Goal: Information Seeking & Learning: Find contact information

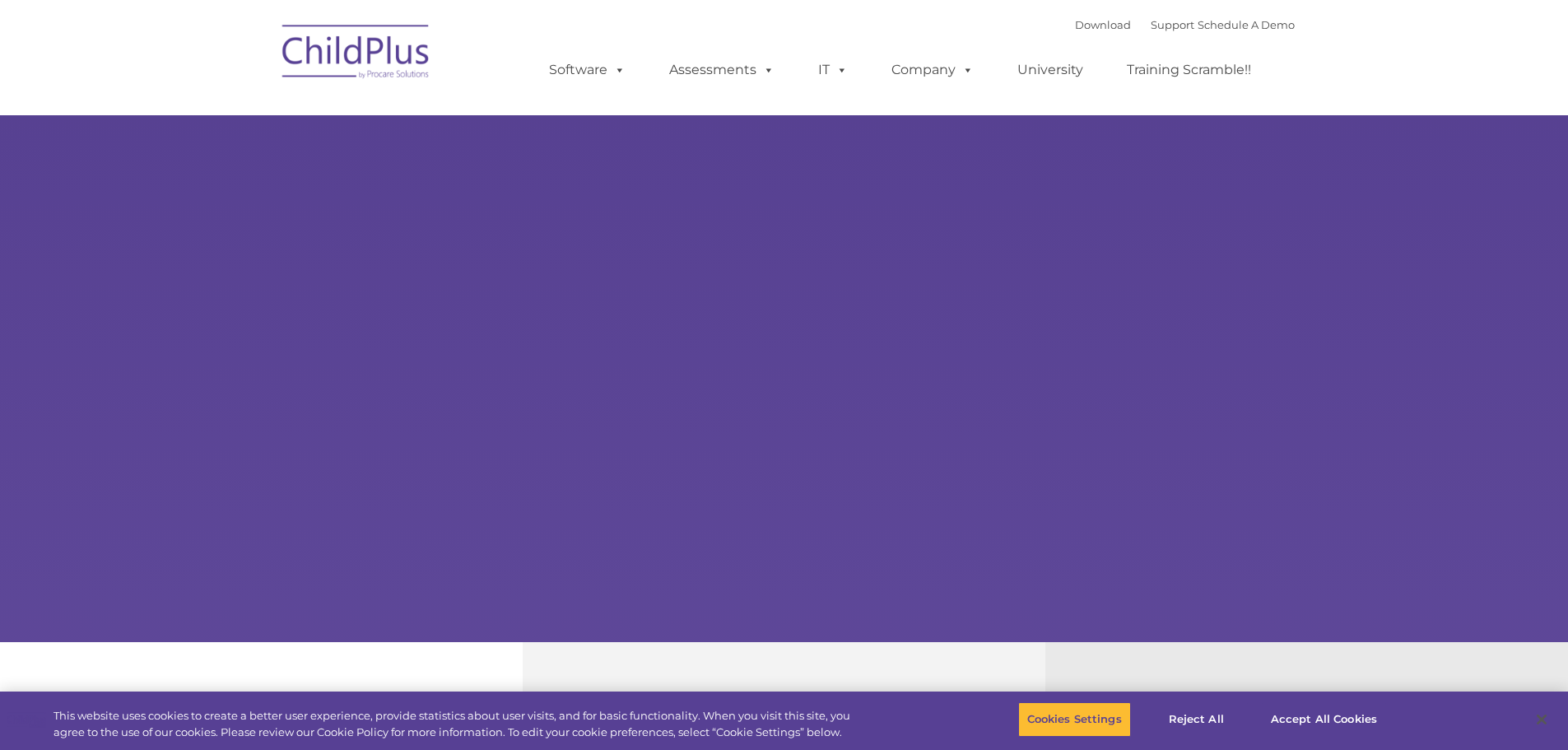
select select "MEDIUM"
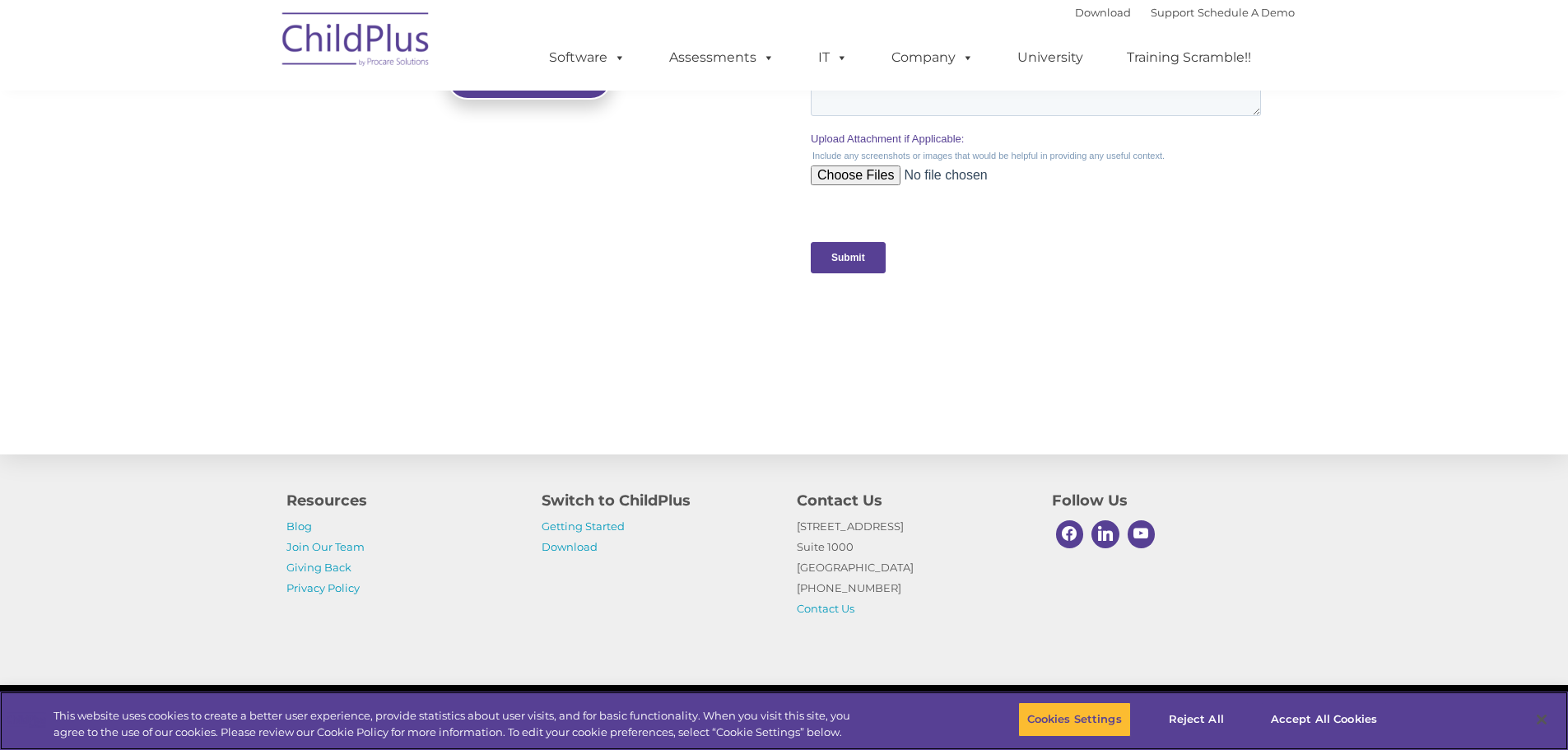
scroll to position [1614, 0]
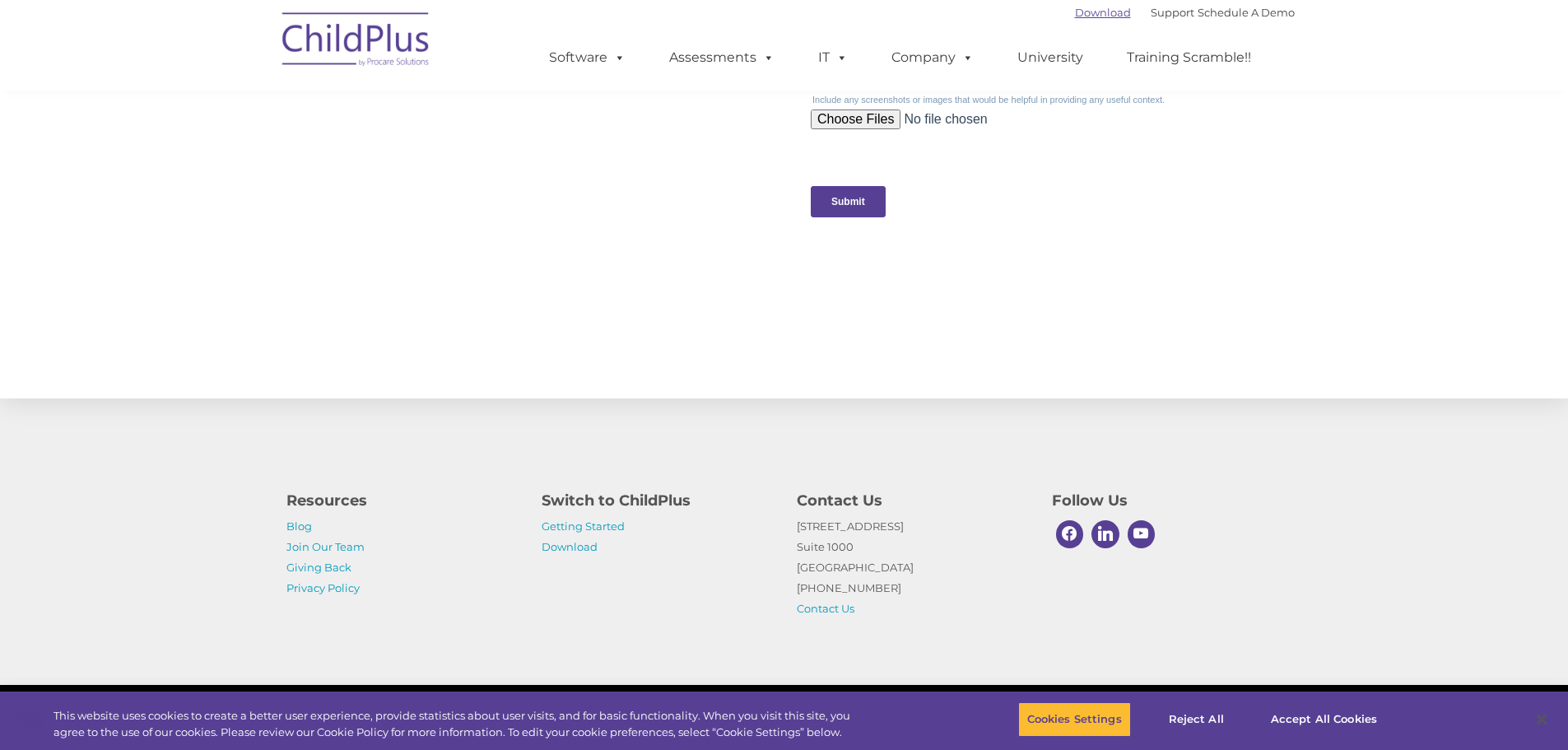
click at [1075, 14] on link "Download" at bounding box center [1103, 12] width 56 height 13
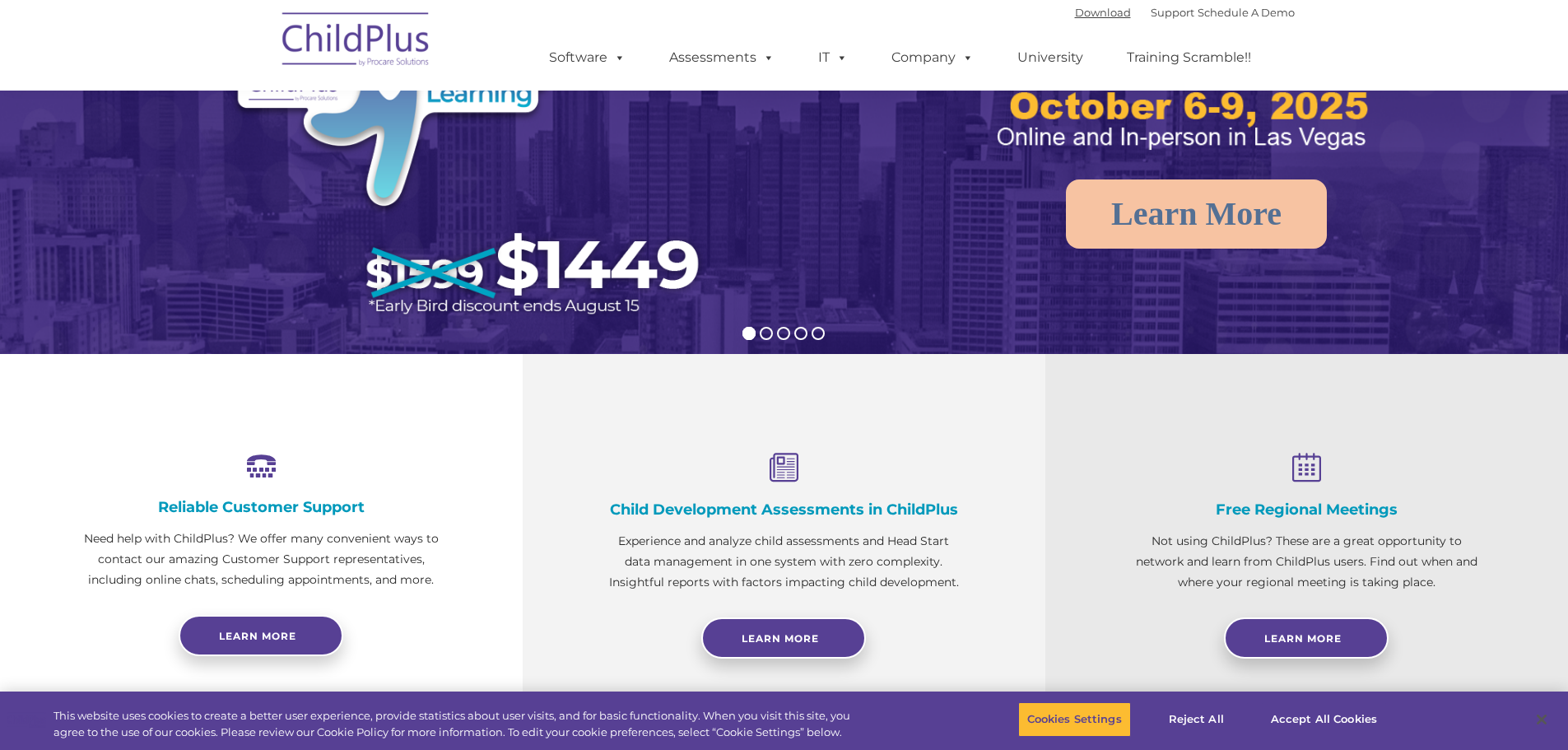
scroll to position [0, 0]
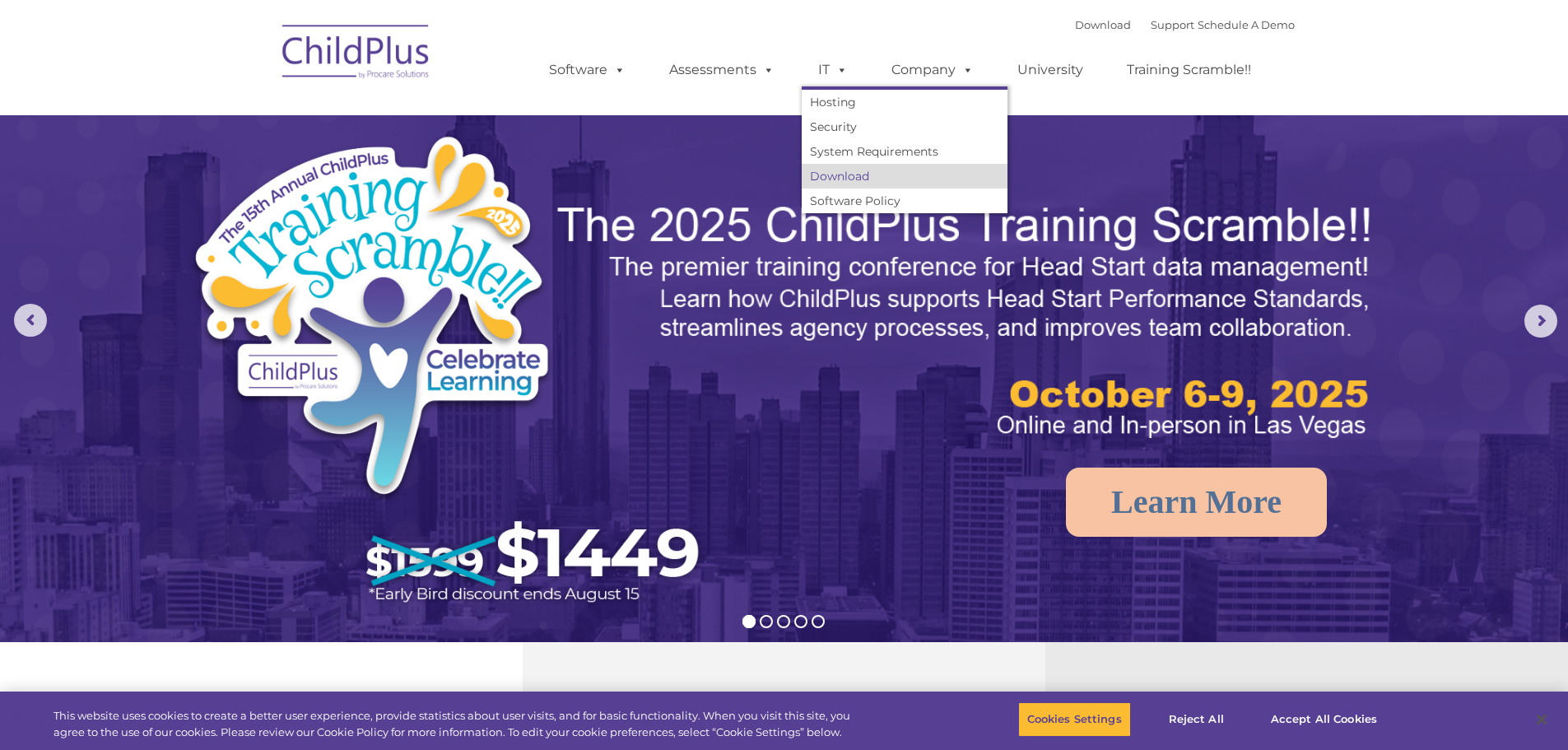
click at [868, 185] on link "Download" at bounding box center [904, 177] width 206 height 25
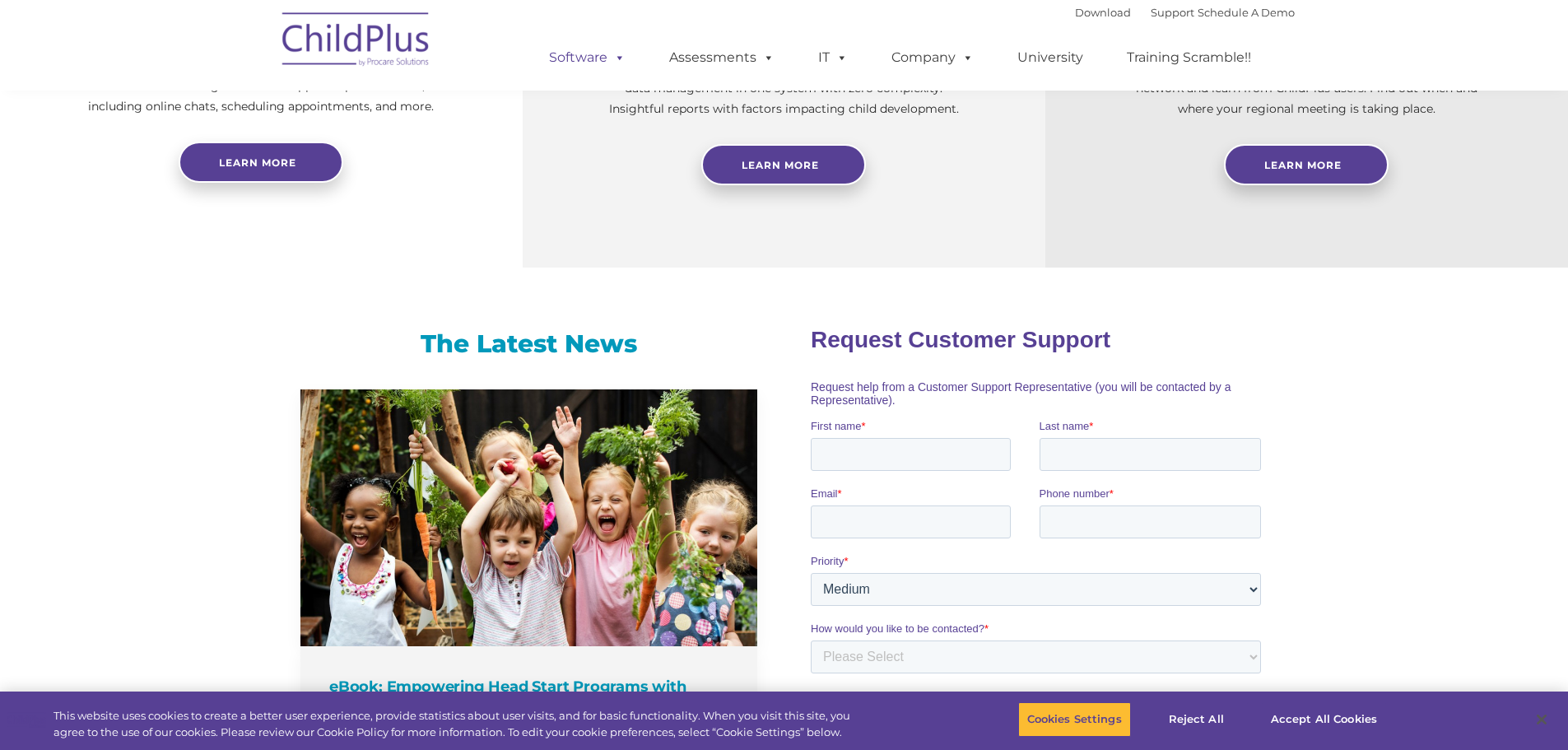
scroll to position [760, 0]
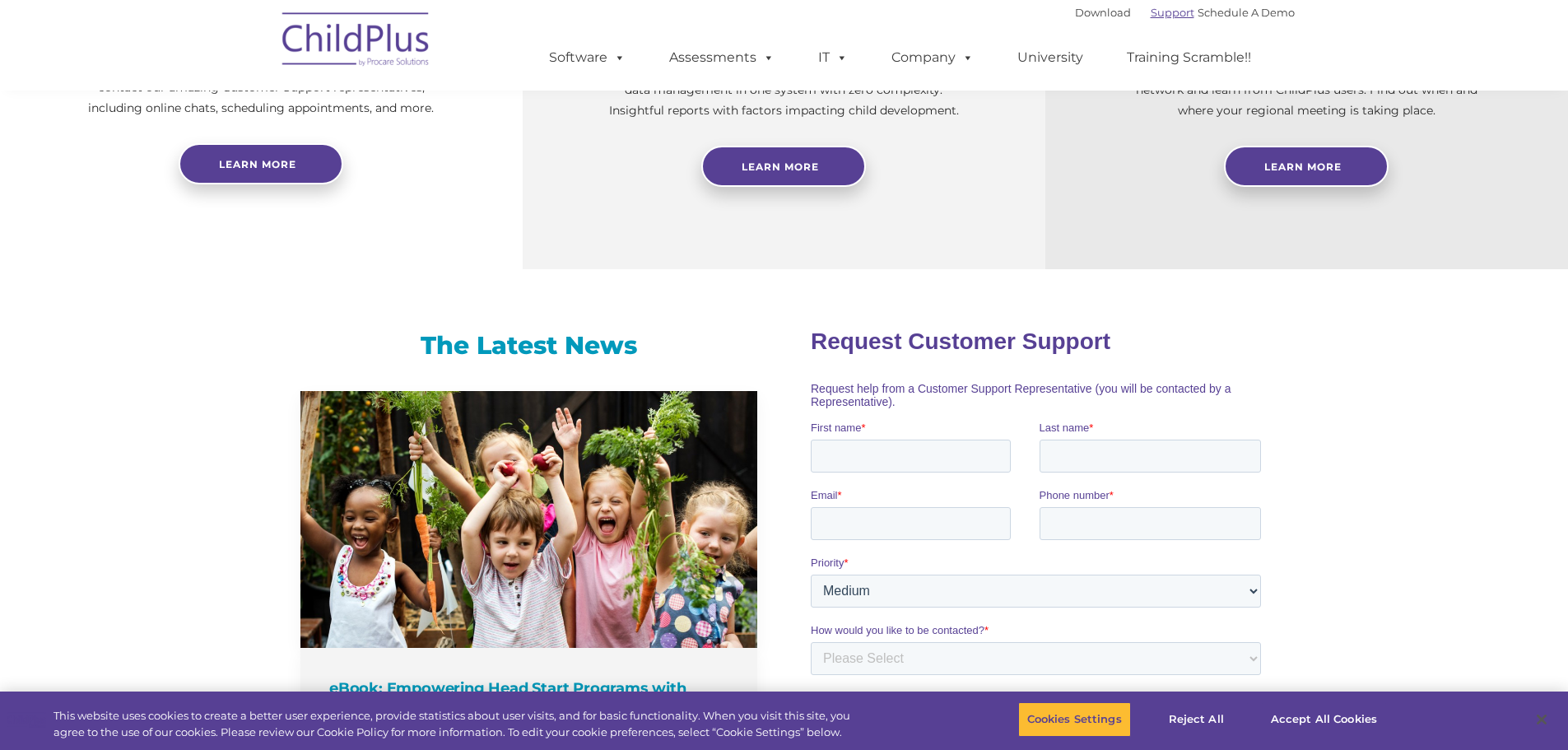
click at [1157, 11] on link "Support" at bounding box center [1172, 12] width 44 height 13
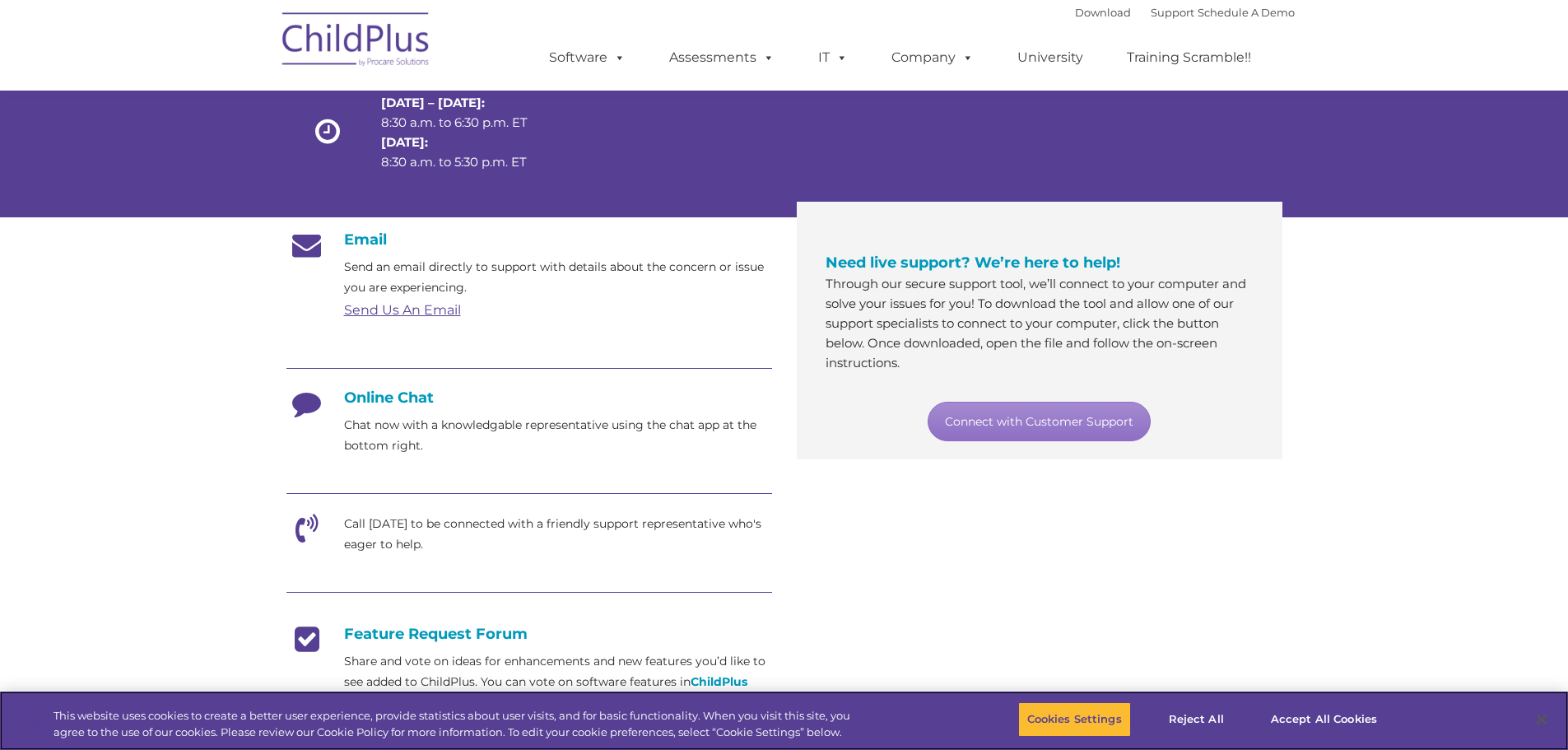
scroll to position [166, 0]
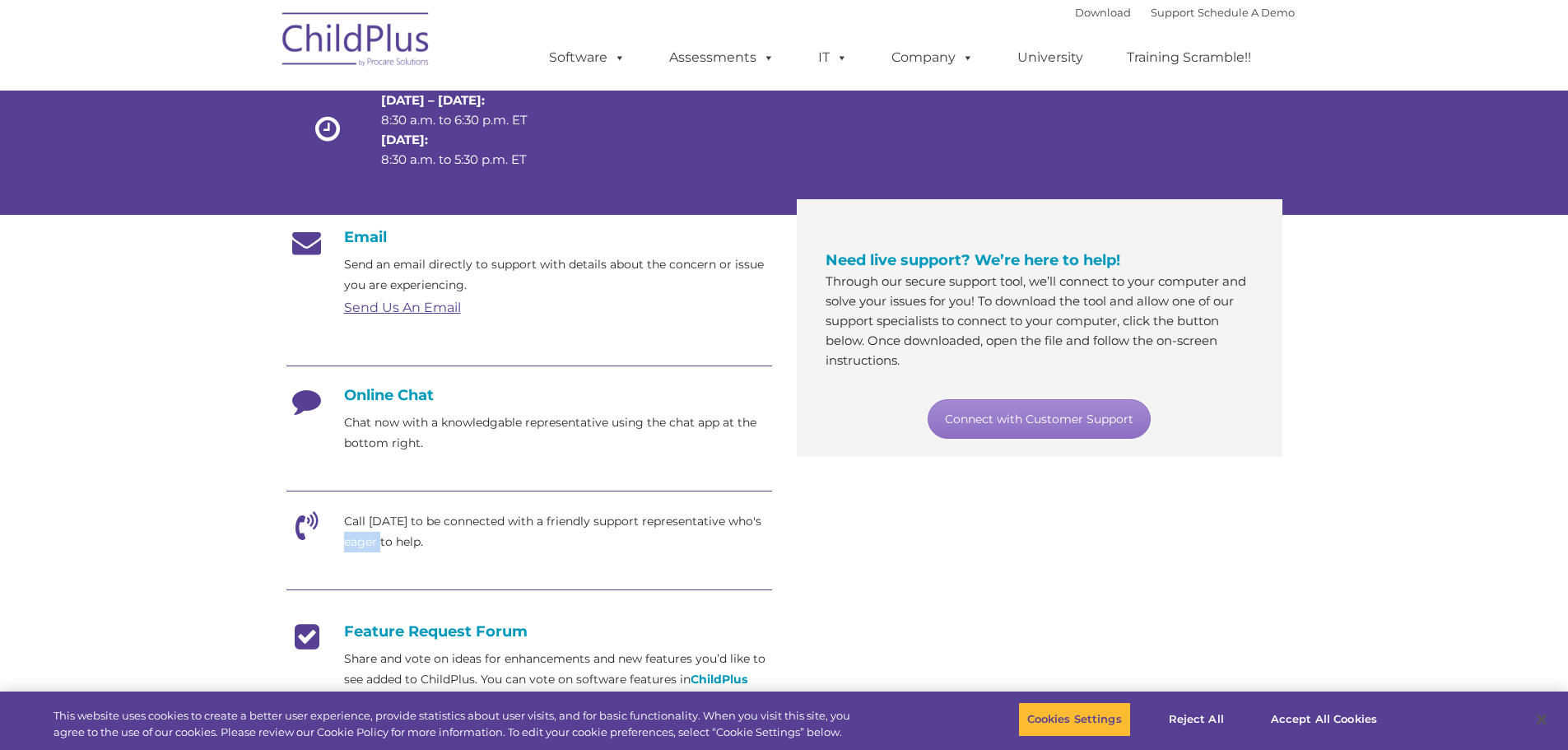
drag, startPoint x: 321, startPoint y: 547, endPoint x: 385, endPoint y: 543, distance: 64.1
click at [385, 543] on div "Call today to be connected with a friendly support representative who's eager t…" at bounding box center [529, 532] width 486 height 41
click at [516, 547] on p "Call today to be connected with a friendly support representative who's eager t…" at bounding box center [557, 532] width 428 height 41
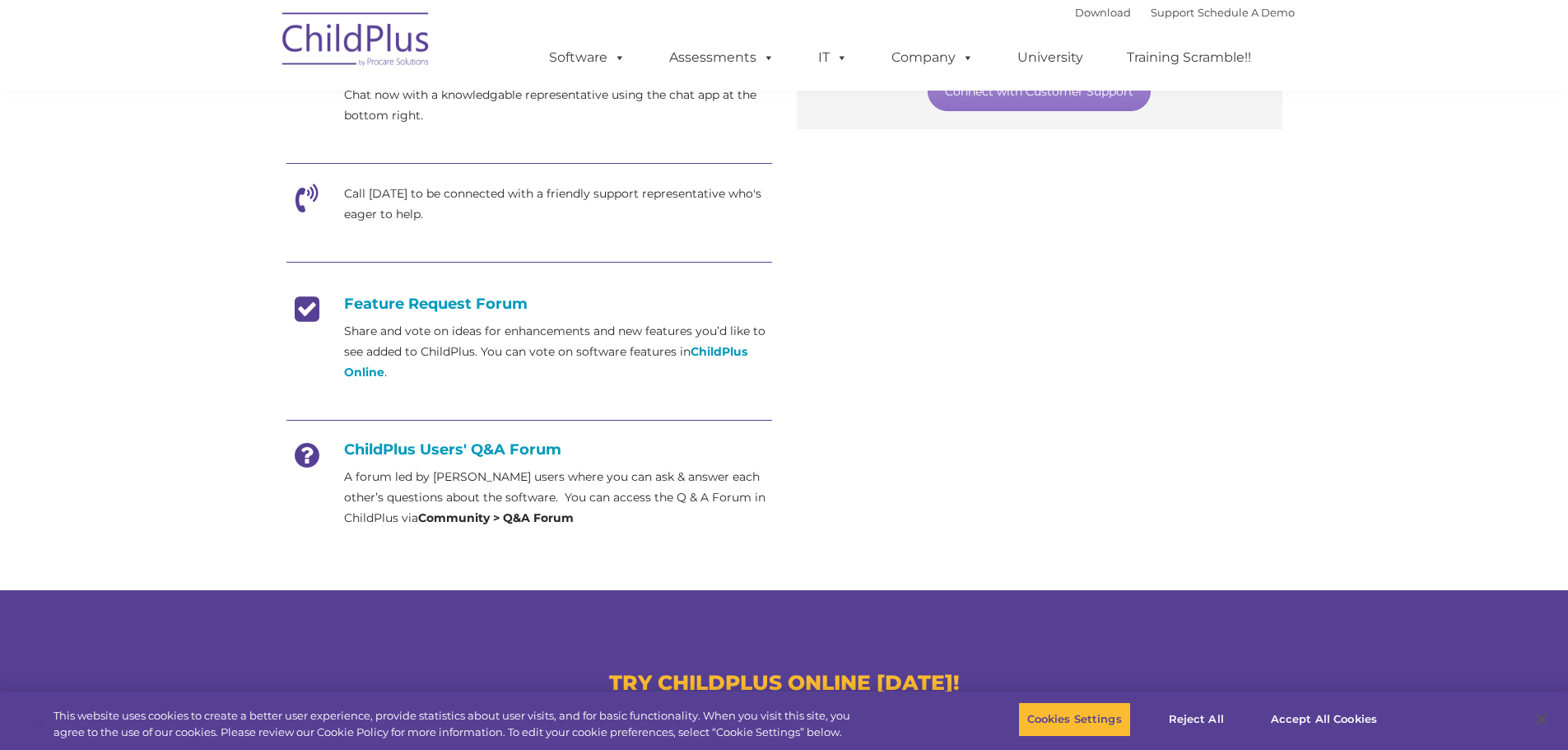
scroll to position [492, 0]
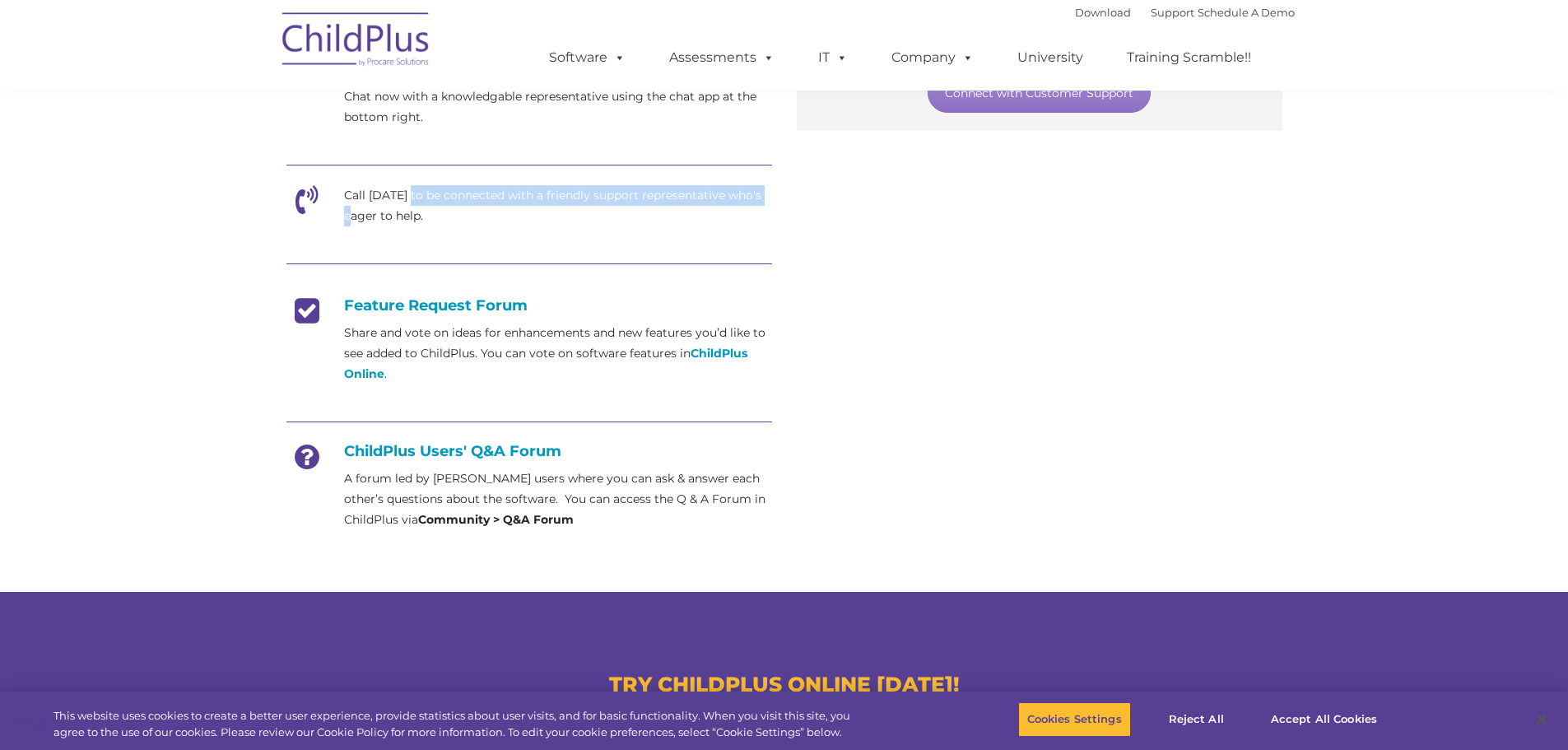
drag, startPoint x: 359, startPoint y: 207, endPoint x: 407, endPoint y: 193, distance: 50.0
click at [407, 193] on p "Call today to be connected with a friendly support representative who's eager t…" at bounding box center [557, 205] width 428 height 41
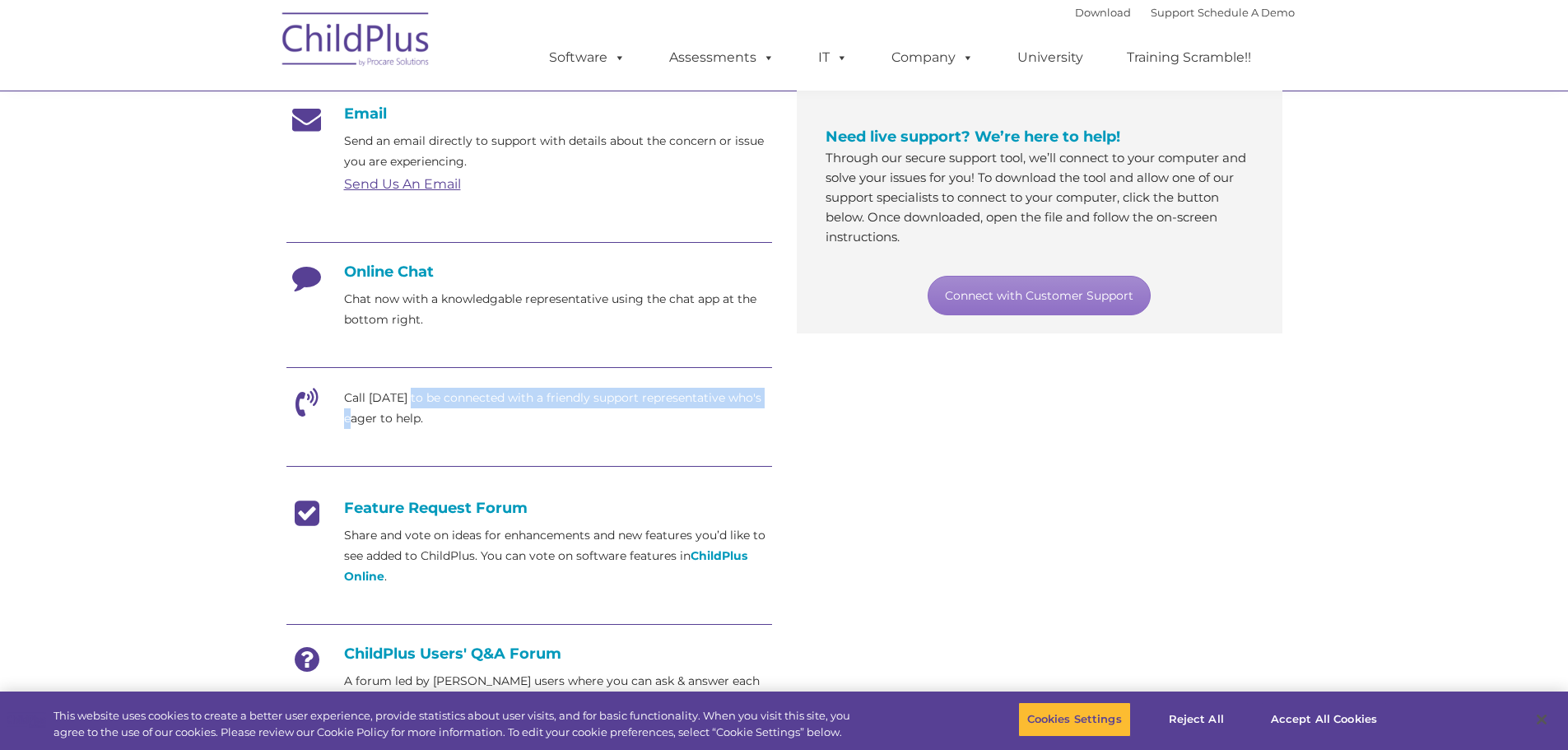
scroll to position [122, 0]
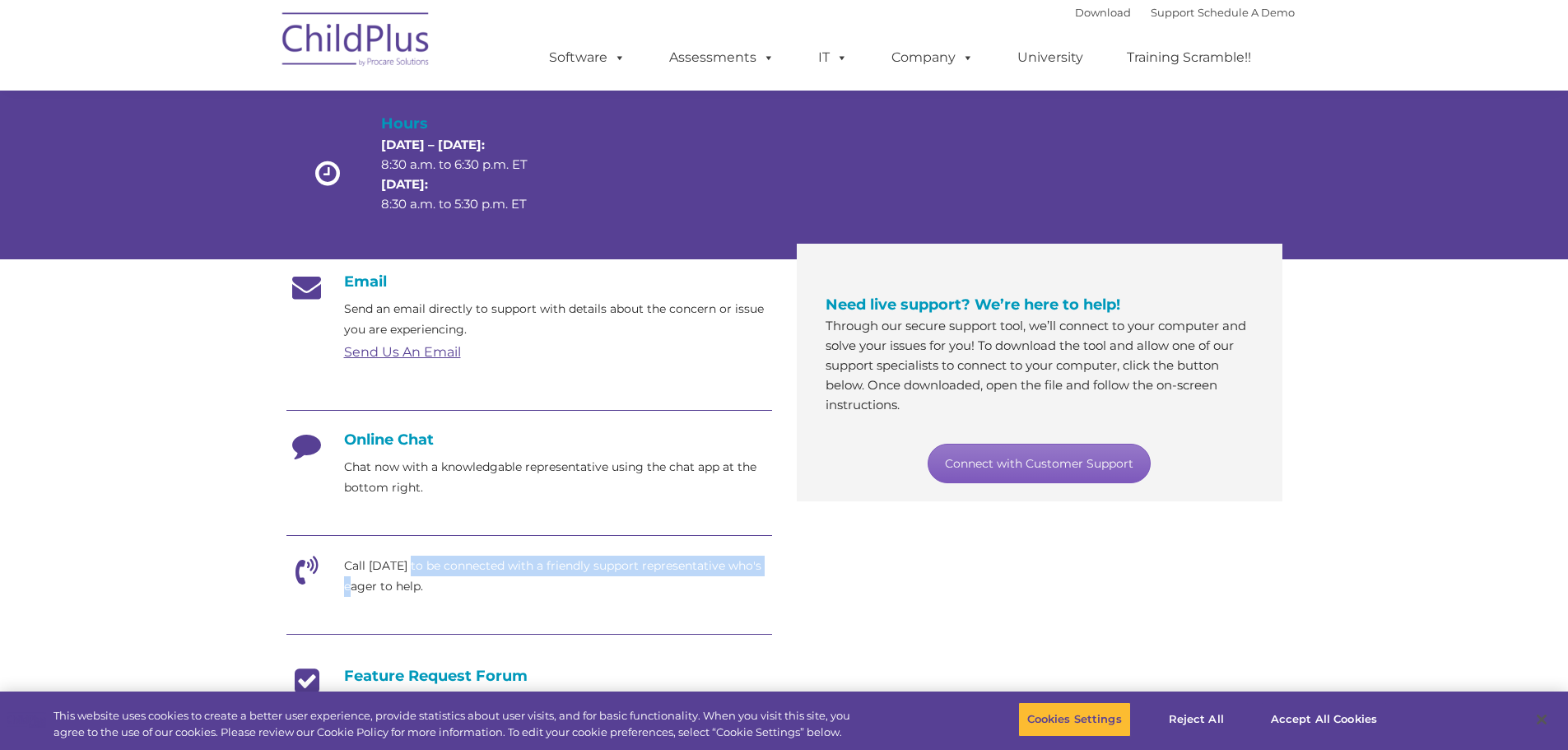
click at [1028, 466] on link "Connect with Customer Support" at bounding box center [1039, 463] width 223 height 39
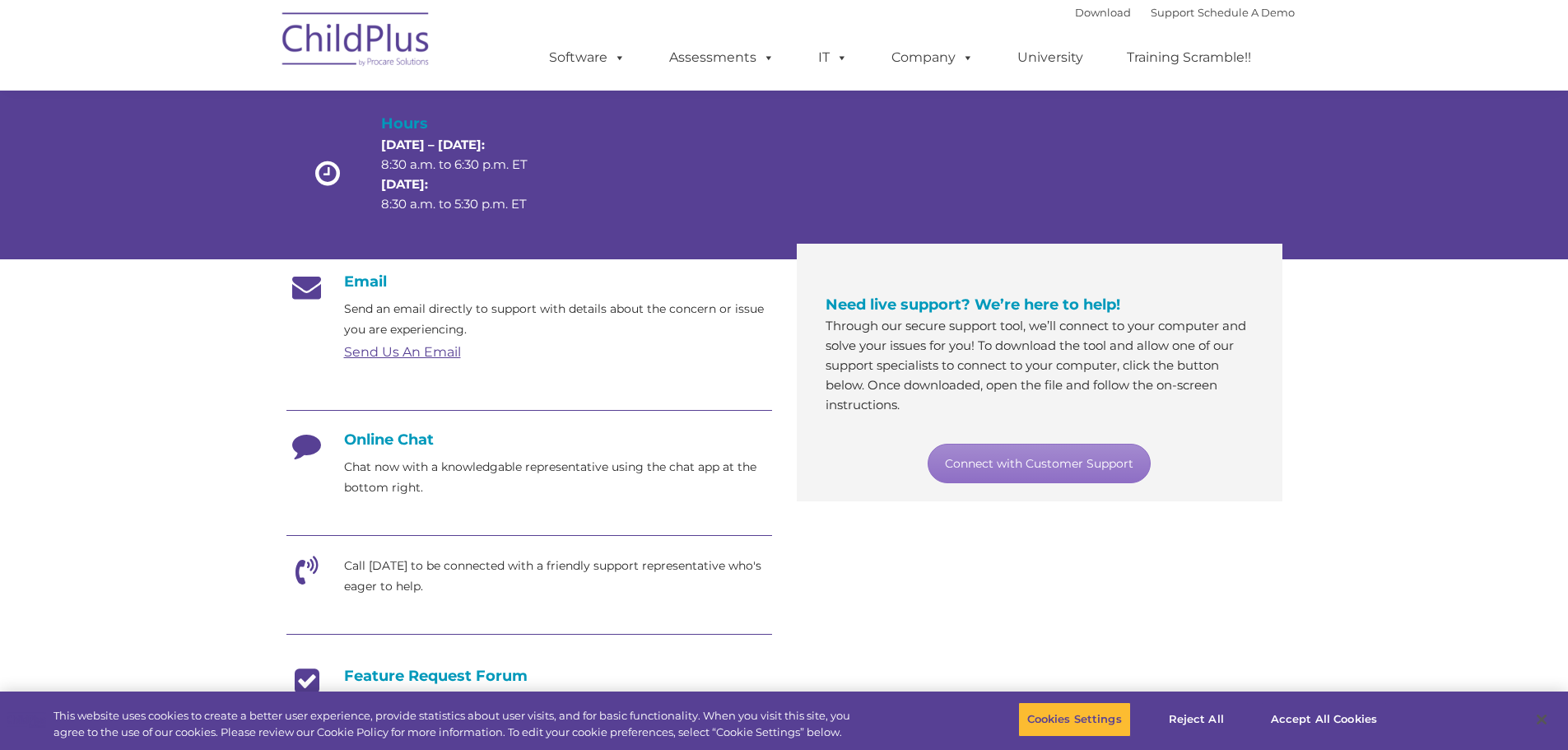
click at [279, 510] on div "Email Send an email directly to support with details about the concern or issue…" at bounding box center [529, 597] width 511 height 649
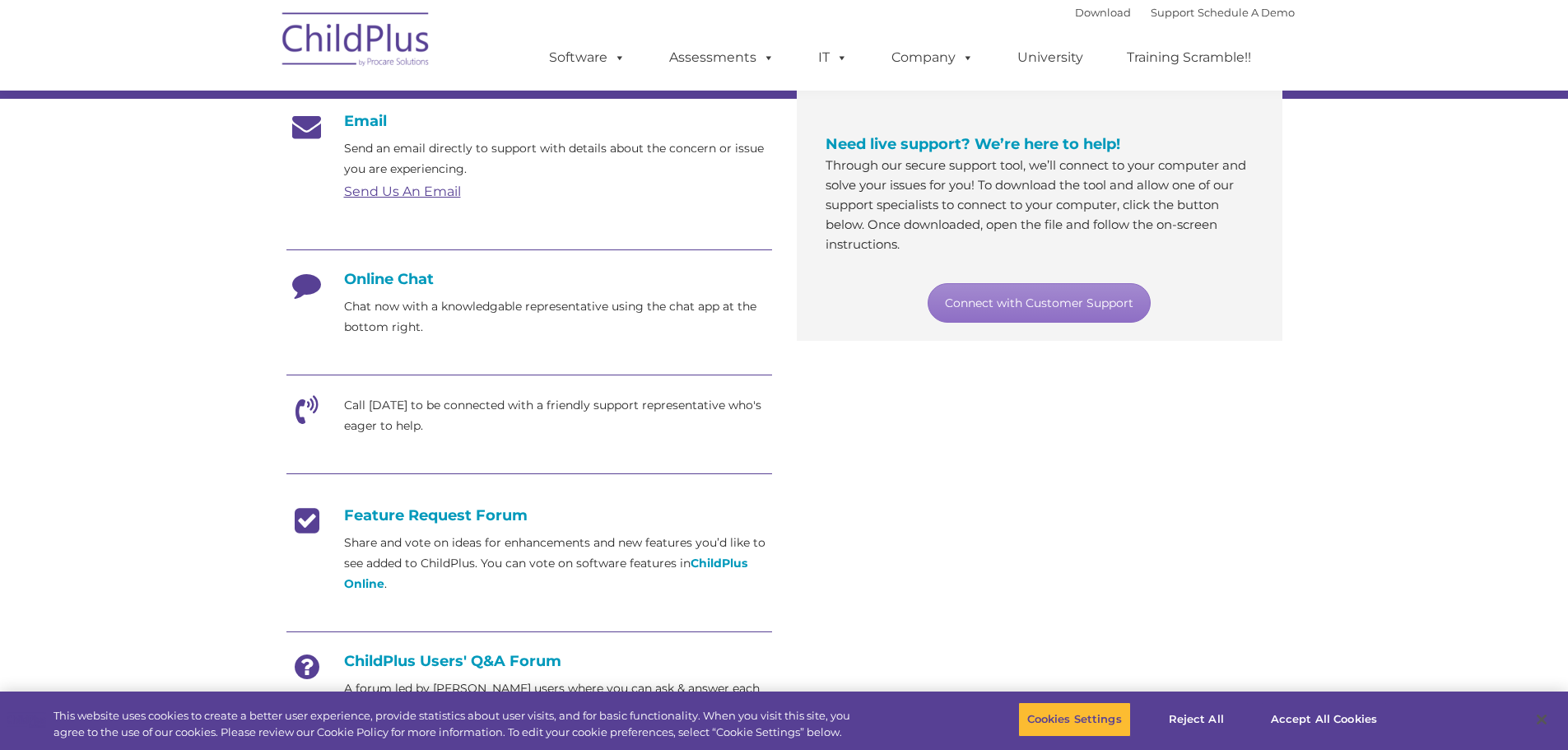
scroll to position [0, 0]
